Goal: Task Accomplishment & Management: Manage account settings

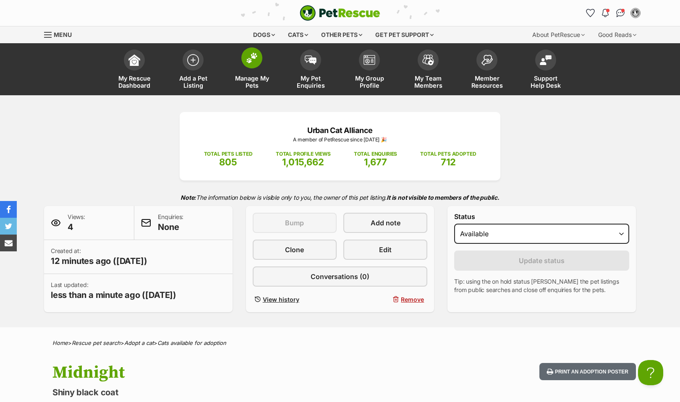
click at [252, 60] on img at bounding box center [252, 57] width 12 height 11
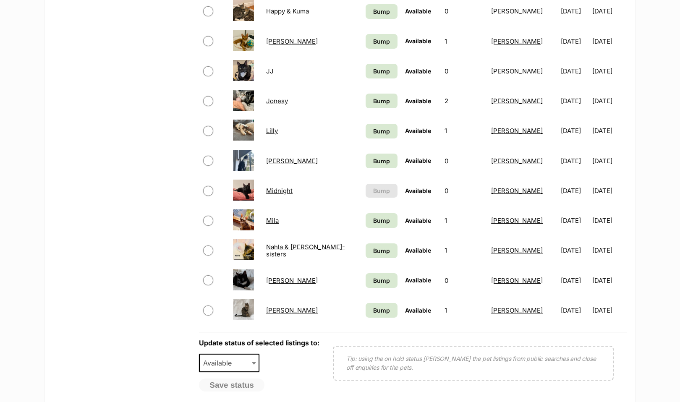
scroll to position [498, 0]
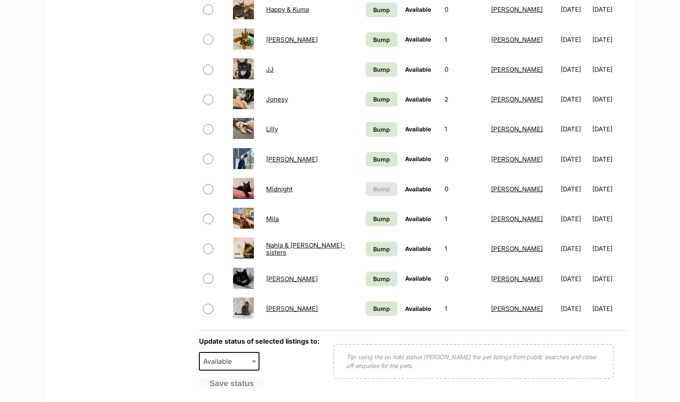
click at [320, 256] on link "Nahla & Hana- sisters" at bounding box center [305, 248] width 79 height 15
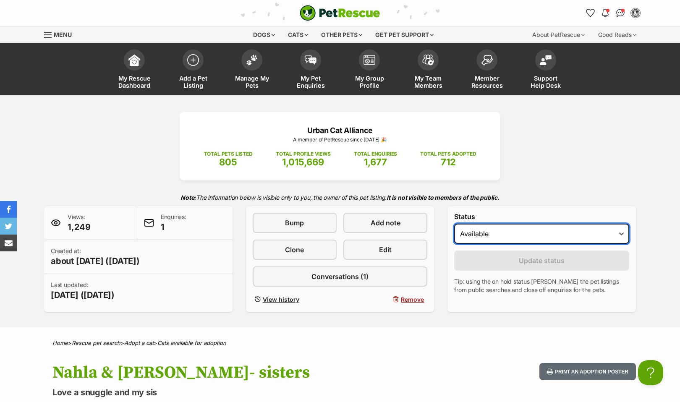
select select "on_hold"
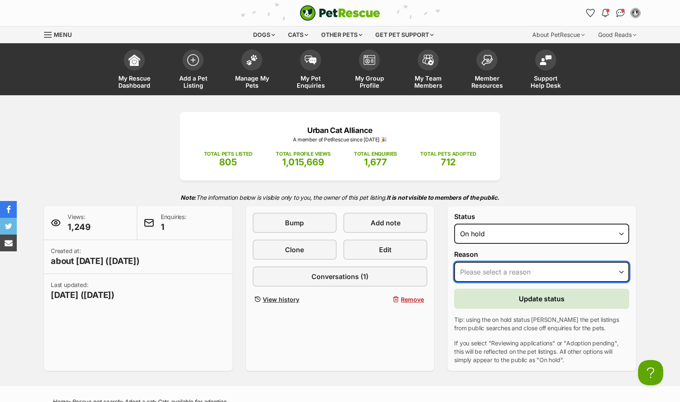
select select "other"
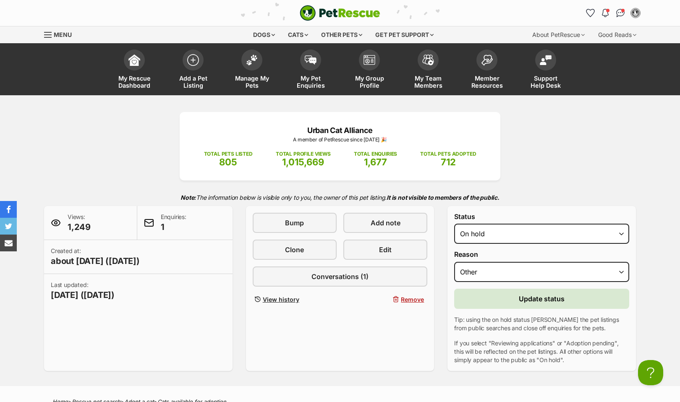
click at [529, 297] on span "Update status" at bounding box center [542, 299] width 46 height 10
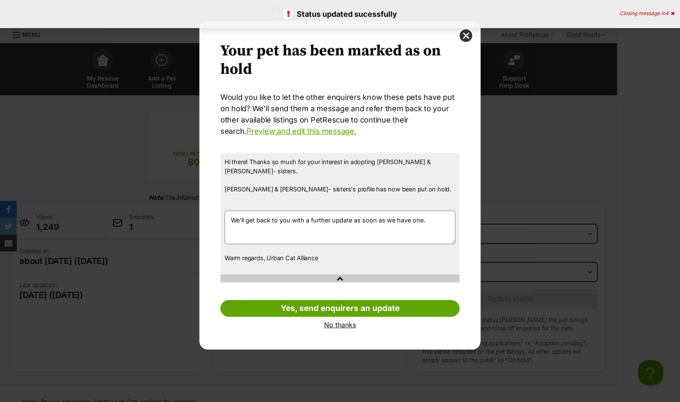
click at [333, 321] on link "No thanks" at bounding box center [339, 325] width 239 height 8
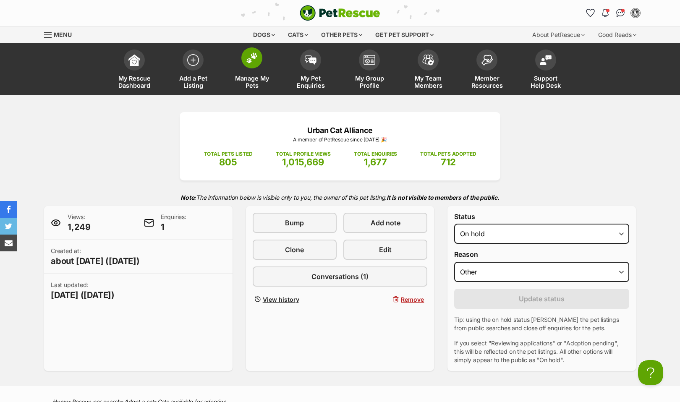
click at [246, 63] on img at bounding box center [252, 57] width 12 height 11
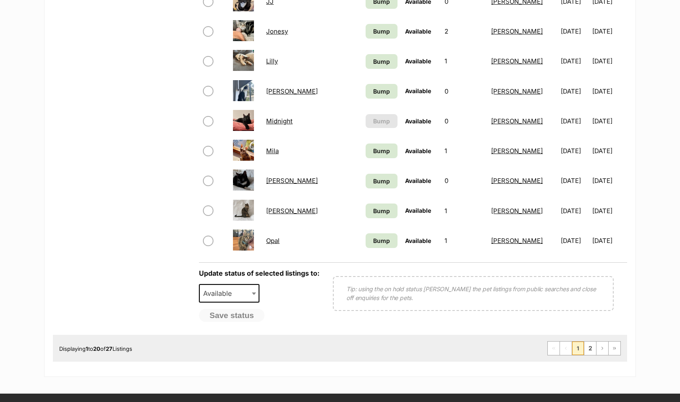
scroll to position [572, 0]
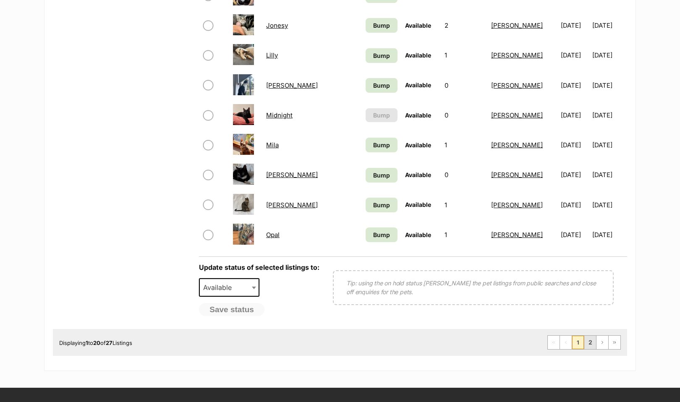
click at [589, 349] on link "2" at bounding box center [590, 342] width 12 height 13
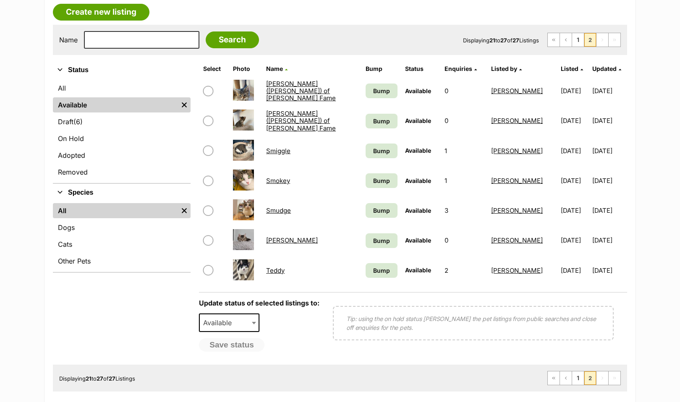
scroll to position [188, 0]
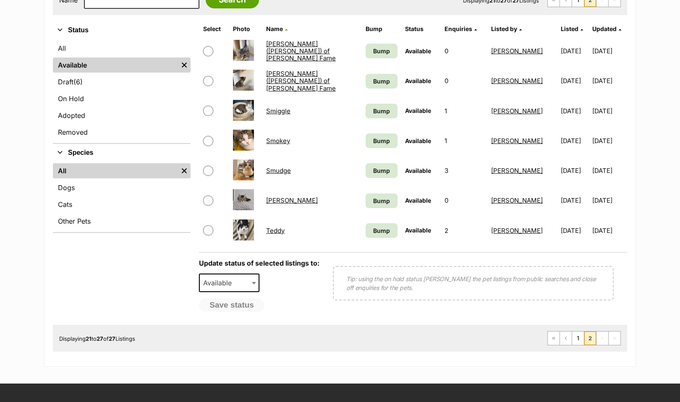
click at [656, 250] on main "Manage Available Listings Create new listing Name Search Displaying 21 to 27 of…" at bounding box center [340, 143] width 680 height 448
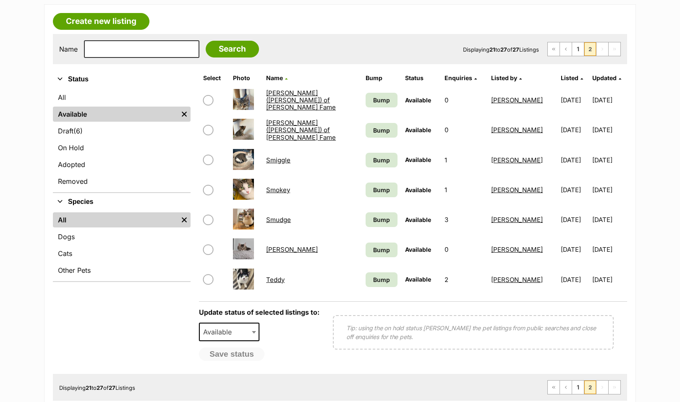
scroll to position [133, 0]
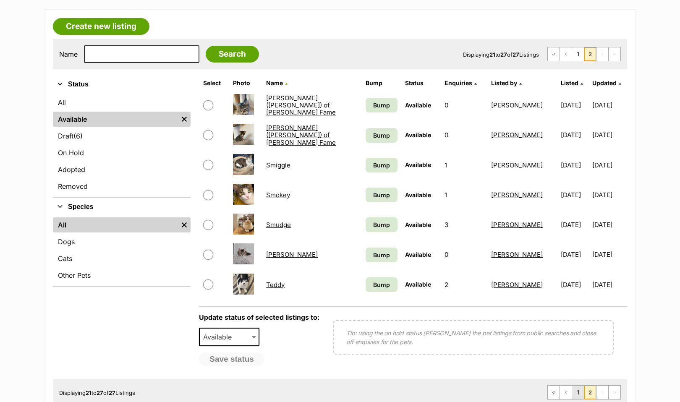
click at [577, 391] on link "1" at bounding box center [578, 392] width 12 height 13
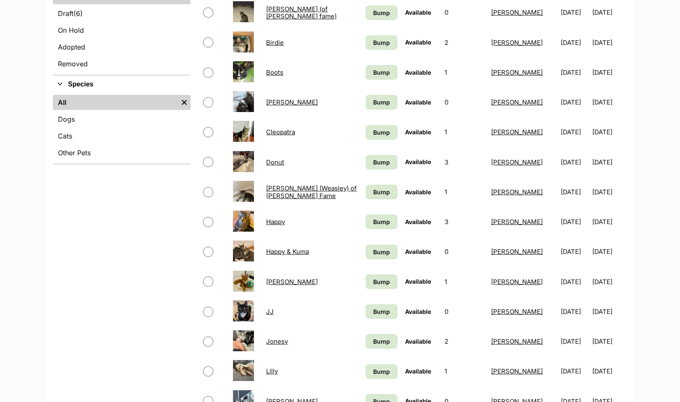
scroll to position [257, 0]
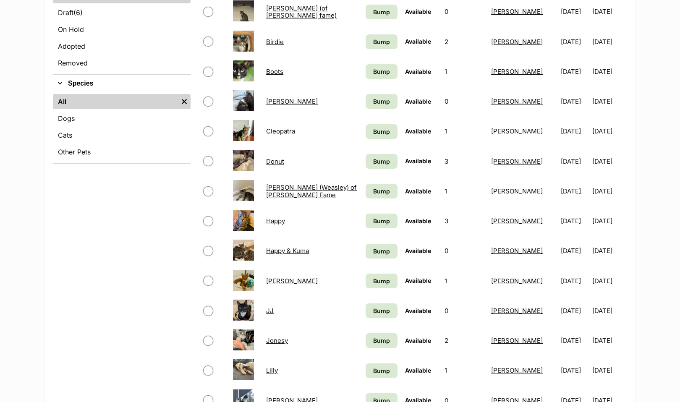
click at [283, 134] on link "Cleopatra" at bounding box center [280, 131] width 29 height 8
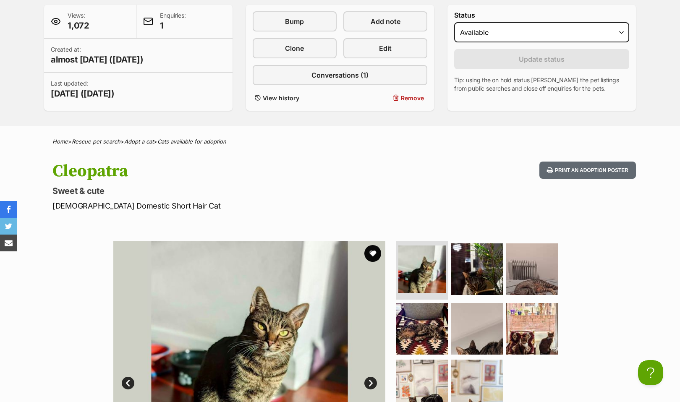
scroll to position [189, 0]
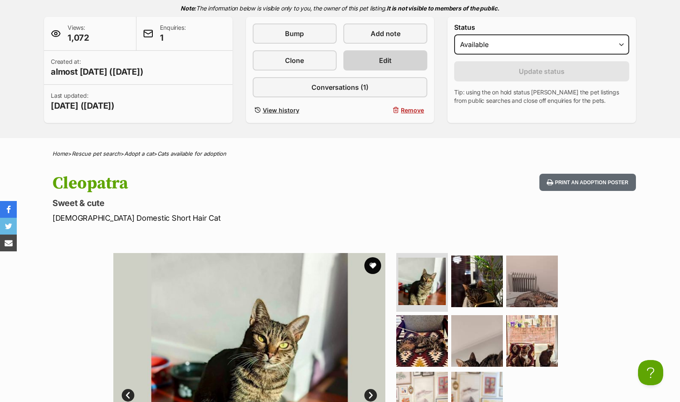
click at [384, 58] on span "Edit" at bounding box center [385, 60] width 13 height 10
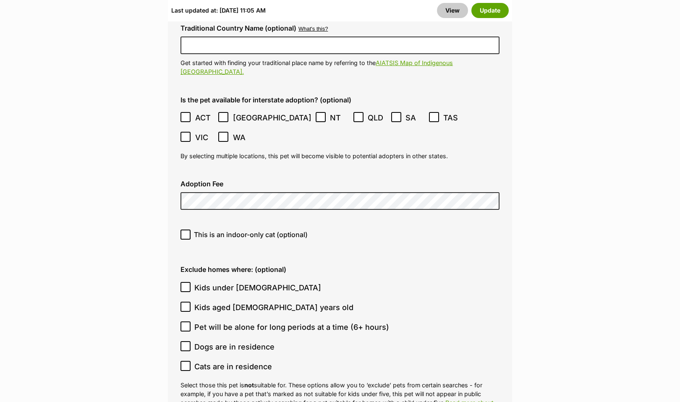
scroll to position [2306, 0]
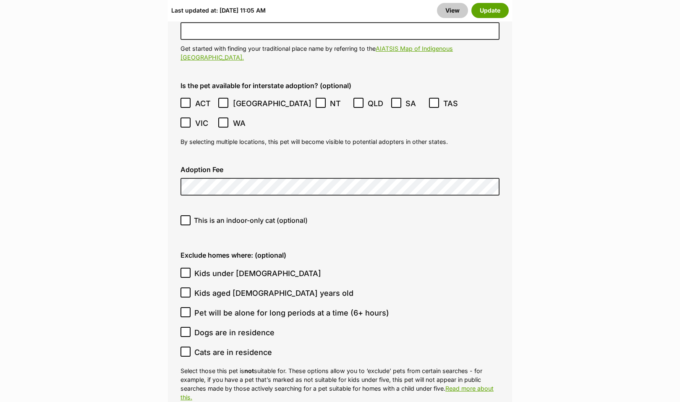
click at [186, 215] on input "This is an indoor-only cat (optional)" at bounding box center [185, 220] width 10 height 10
checkbox input "true"
click at [483, 10] on button "Update" at bounding box center [489, 10] width 37 height 15
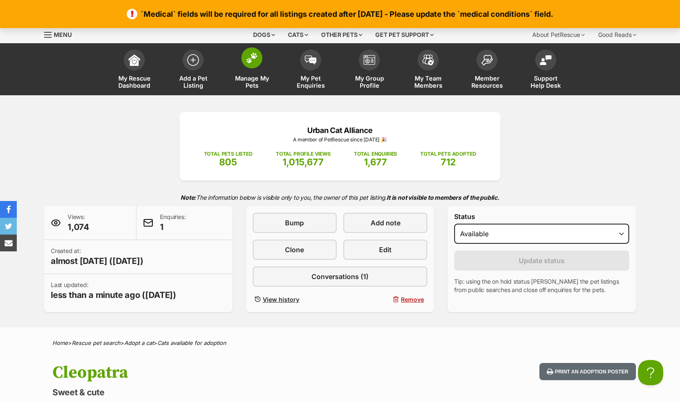
click at [261, 65] on link "Manage My Pets" at bounding box center [251, 70] width 59 height 50
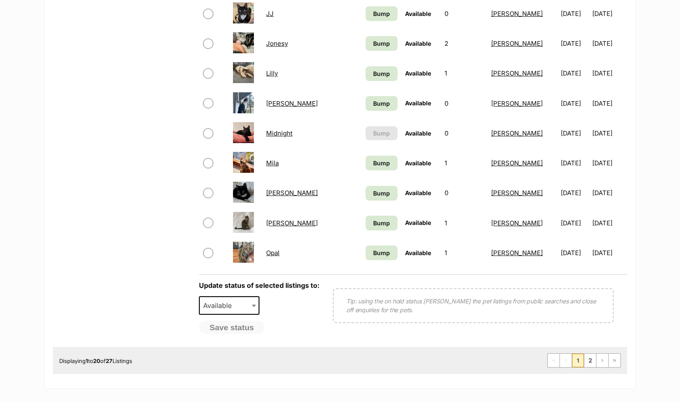
scroll to position [555, 0]
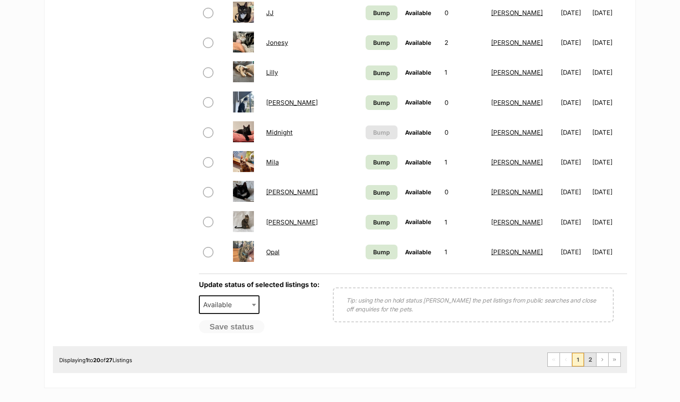
click at [590, 366] on link "2" at bounding box center [590, 359] width 12 height 13
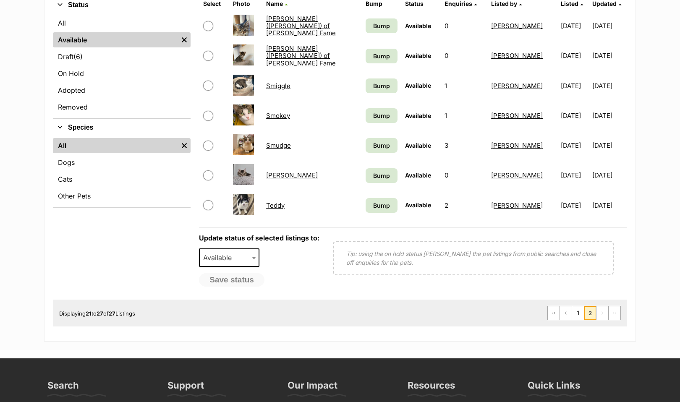
scroll to position [223, 0]
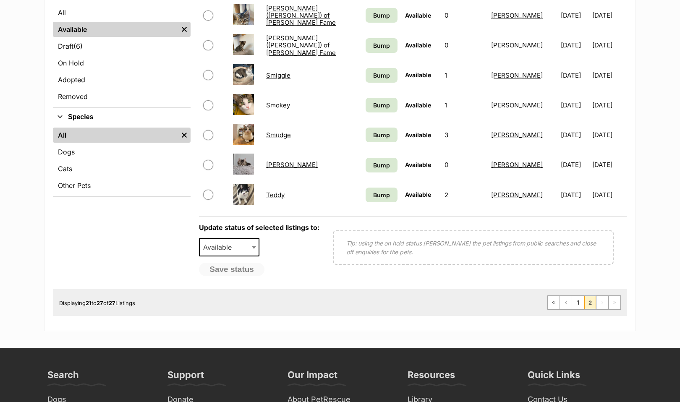
click at [279, 166] on link "[PERSON_NAME]" at bounding box center [292, 165] width 52 height 8
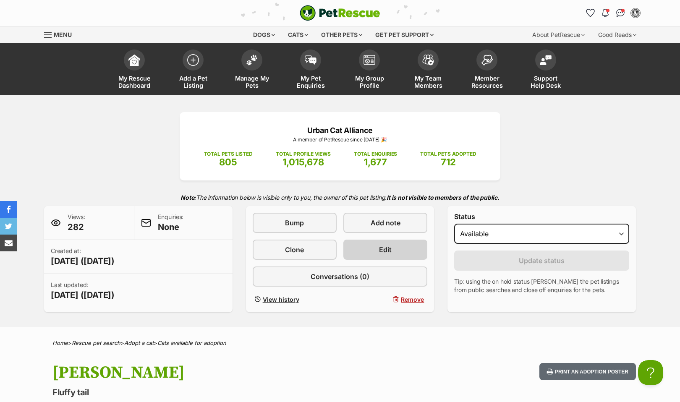
click at [390, 251] on span "Edit" at bounding box center [385, 250] width 13 height 10
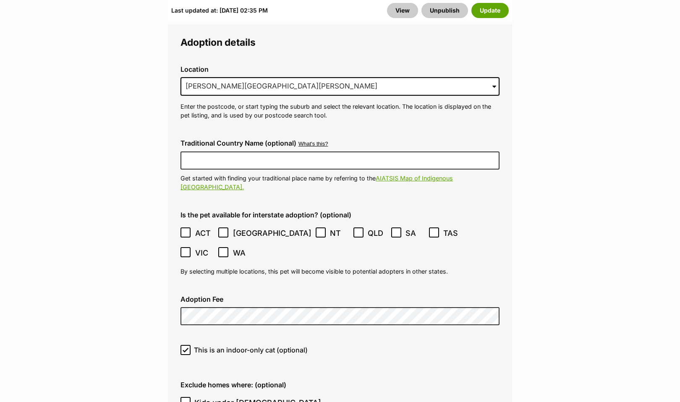
scroll to position [2181, 0]
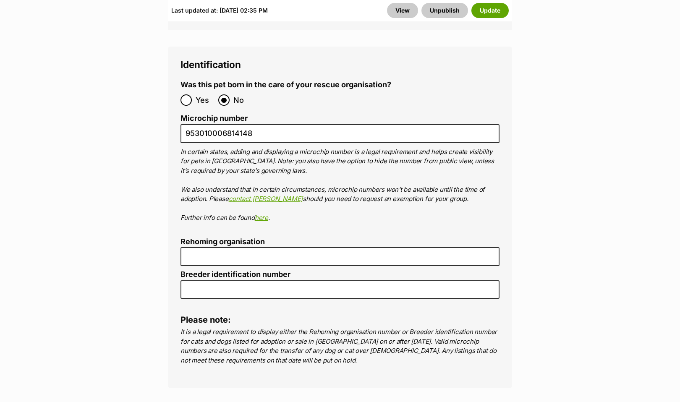
scroll to position [2978, 0]
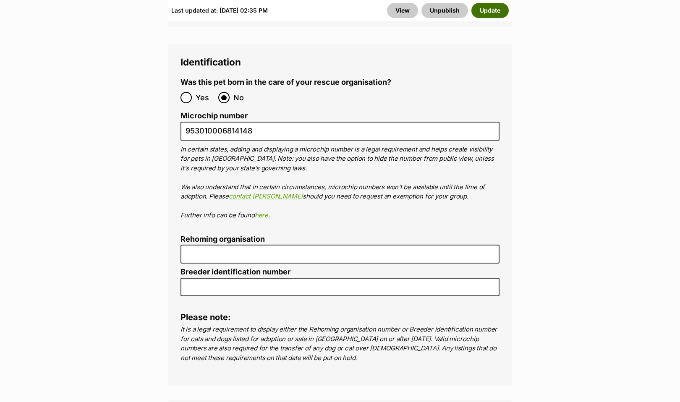
click at [487, 9] on button "Update" at bounding box center [489, 10] width 37 height 15
